Goal: Task Accomplishment & Management: Manage account settings

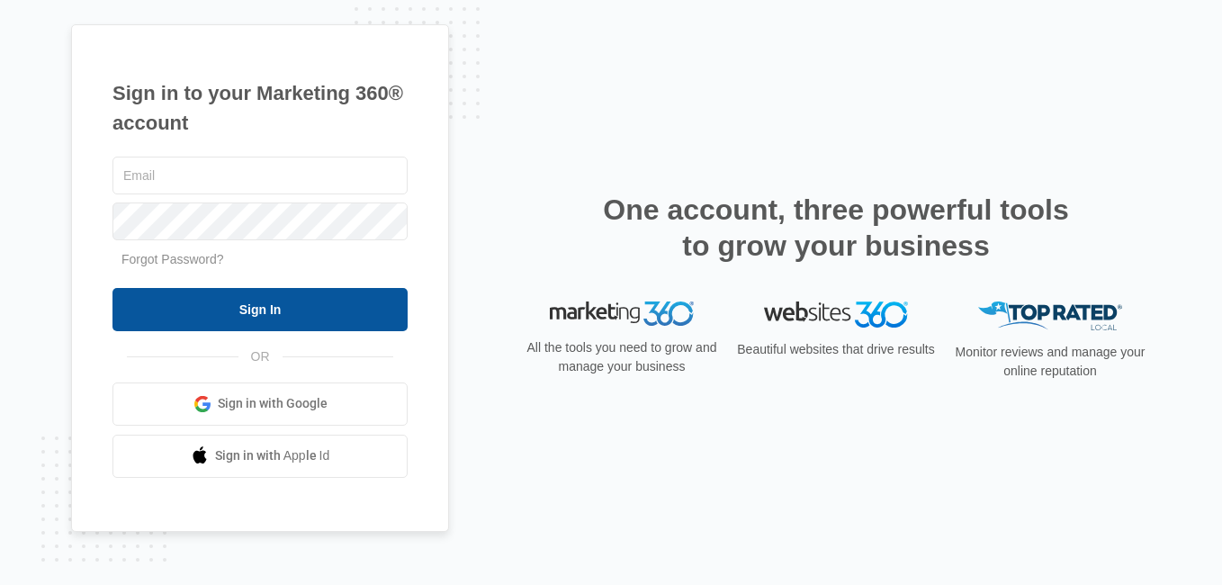
type input "[EMAIL_ADDRESS][DOMAIN_NAME]"
click at [362, 315] on input "Sign In" at bounding box center [259, 309] width 295 height 43
type input "[EMAIL_ADDRESS][DOMAIN_NAME]"
click at [285, 310] on input "Sign In" at bounding box center [259, 309] width 295 height 43
